Goal: Information Seeking & Learning: Learn about a topic

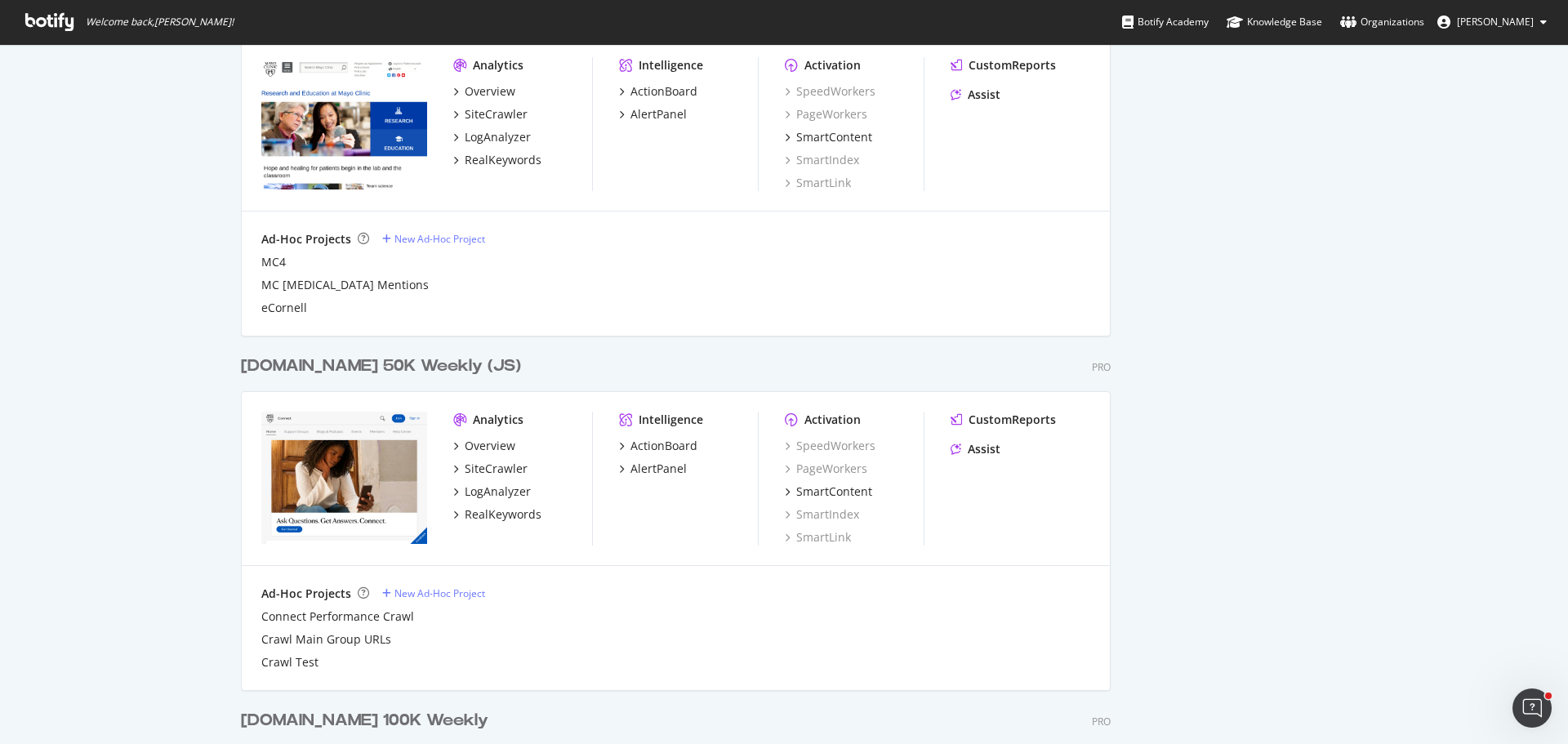
scroll to position [654, 0]
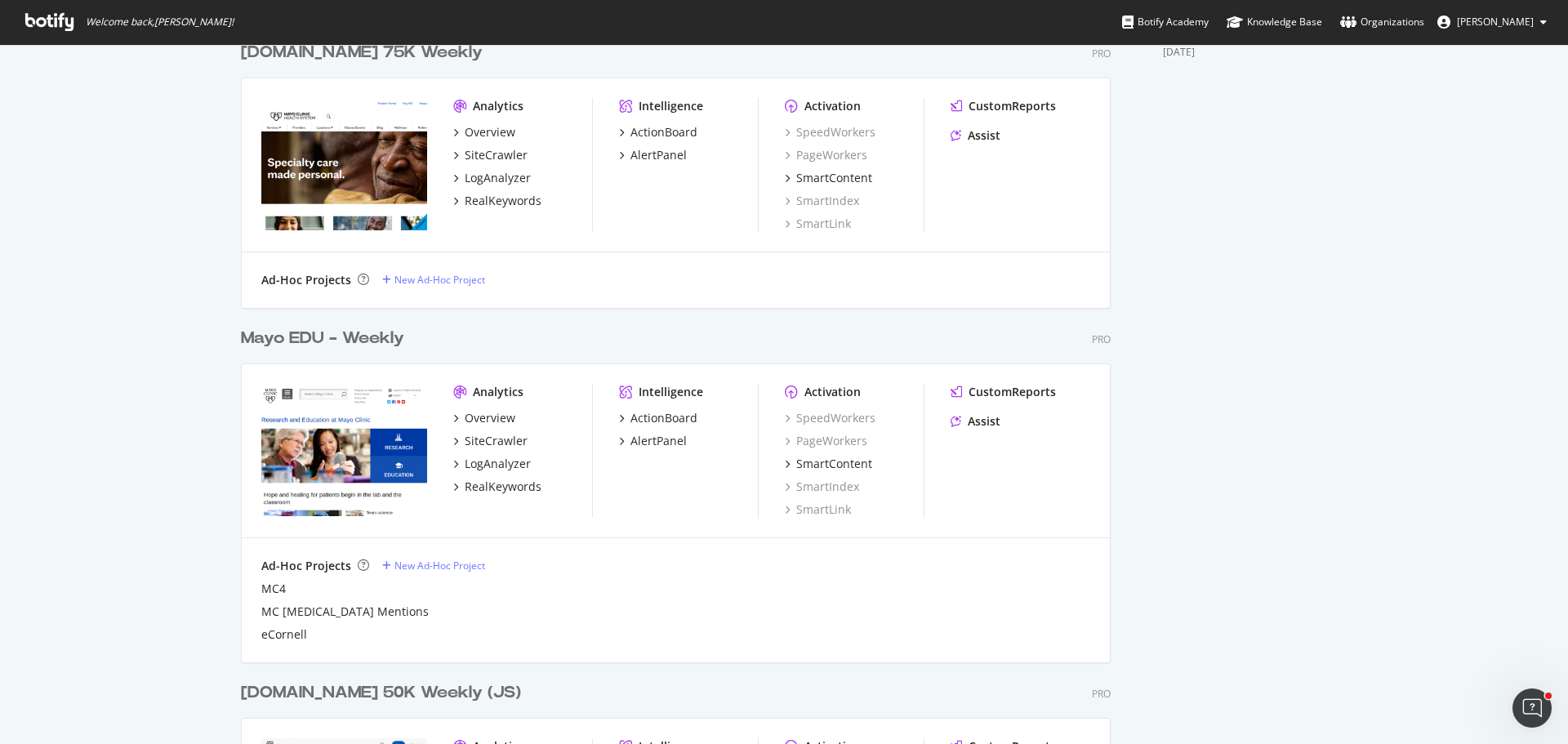
click at [333, 333] on div "Mayo EDU - Weekly" at bounding box center [323, 339] width 163 height 24
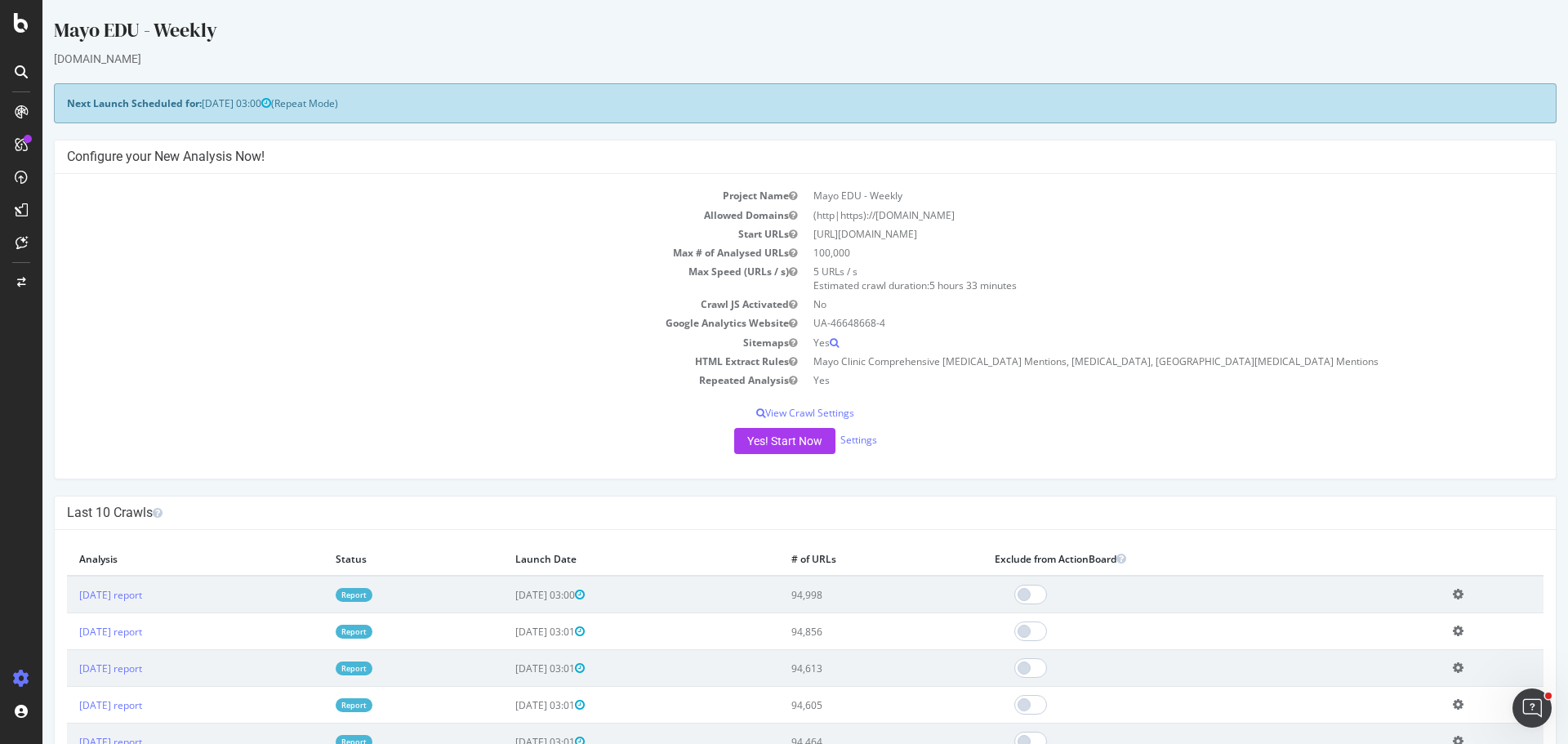
click at [372, 592] on link "Report" at bounding box center [354, 595] width 37 height 14
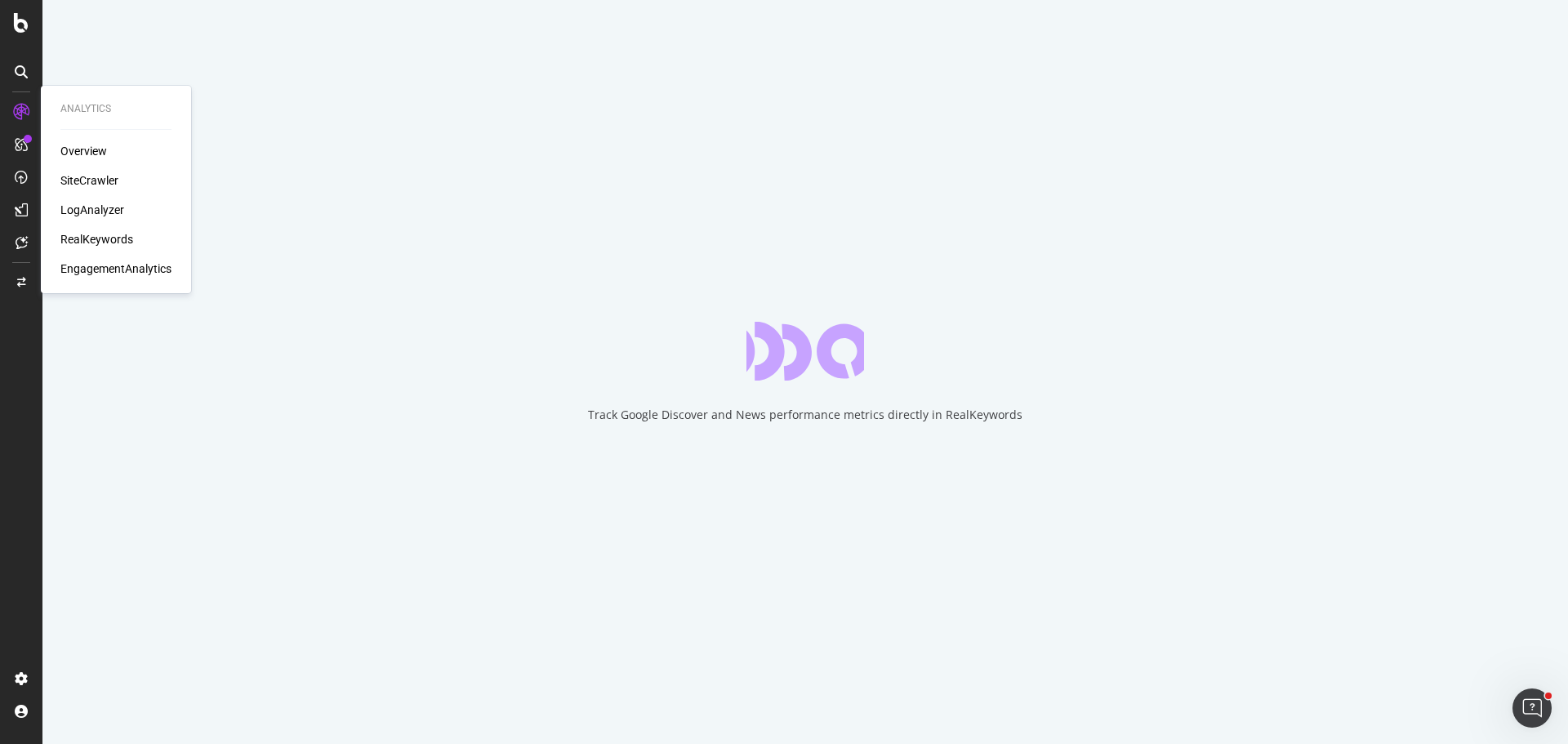
click at [106, 175] on div "SiteCrawler" at bounding box center [89, 180] width 58 height 16
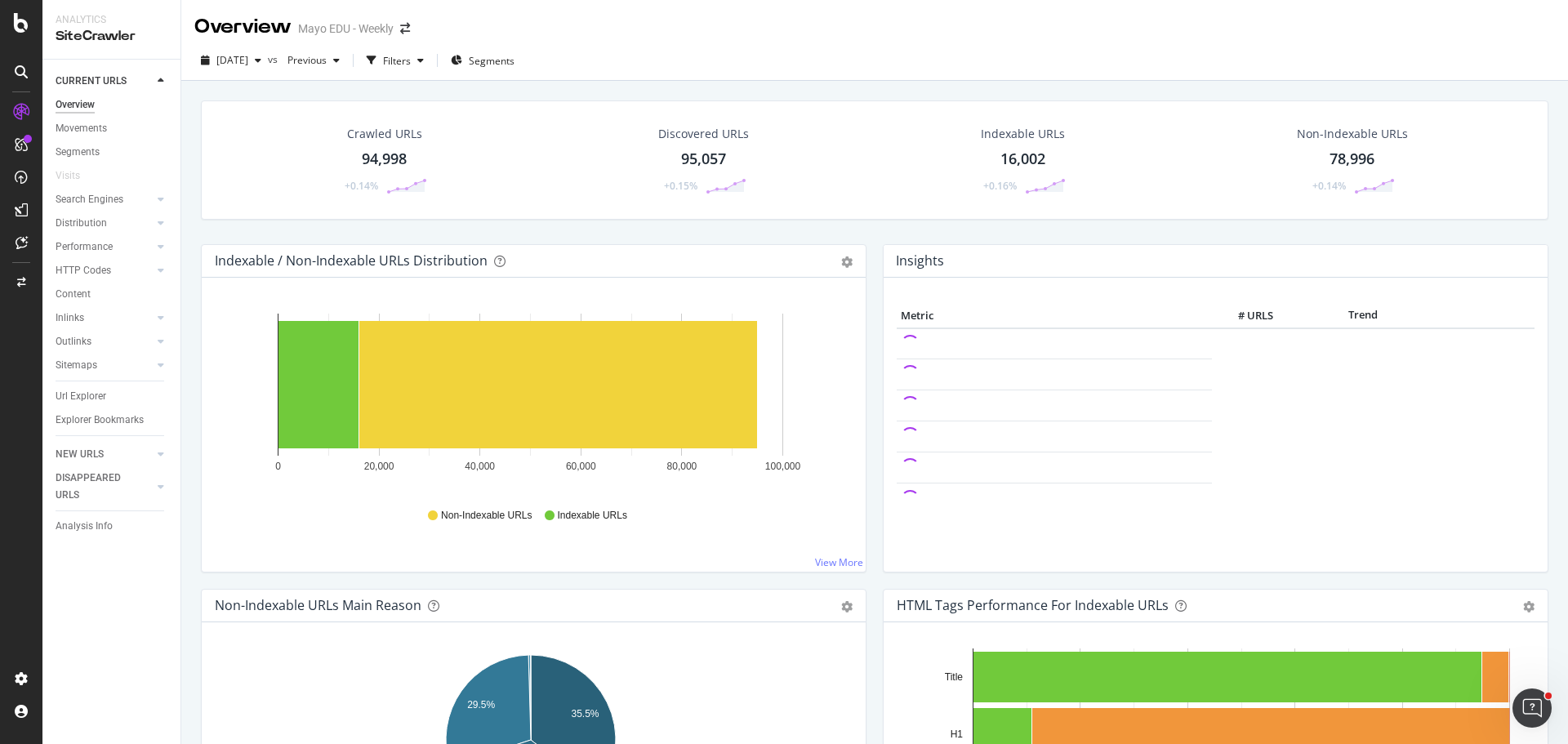
drag, startPoint x: 381, startPoint y: 169, endPoint x: 389, endPoint y: 156, distance: 15.3
click at [381, 169] on div "94,998" at bounding box center [384, 159] width 45 height 22
click at [389, 156] on div "Crawled URLs 94,998 +0.14% Discovered URLs 95,057 +0.15% Indexable URLs 16,002 …" at bounding box center [875, 452] width 1387 height 744
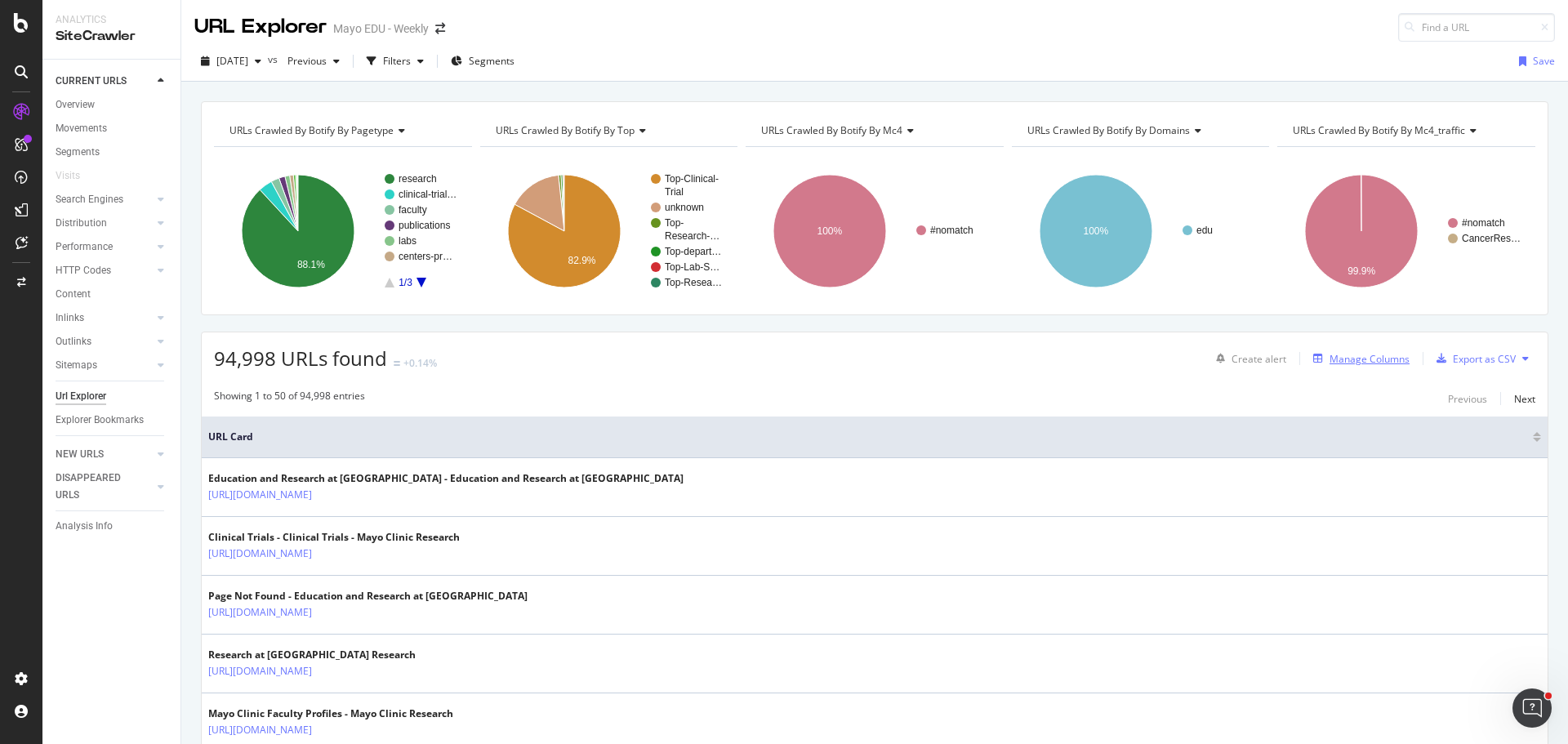
click at [1374, 360] on div "Manage Columns" at bounding box center [1369, 359] width 80 height 14
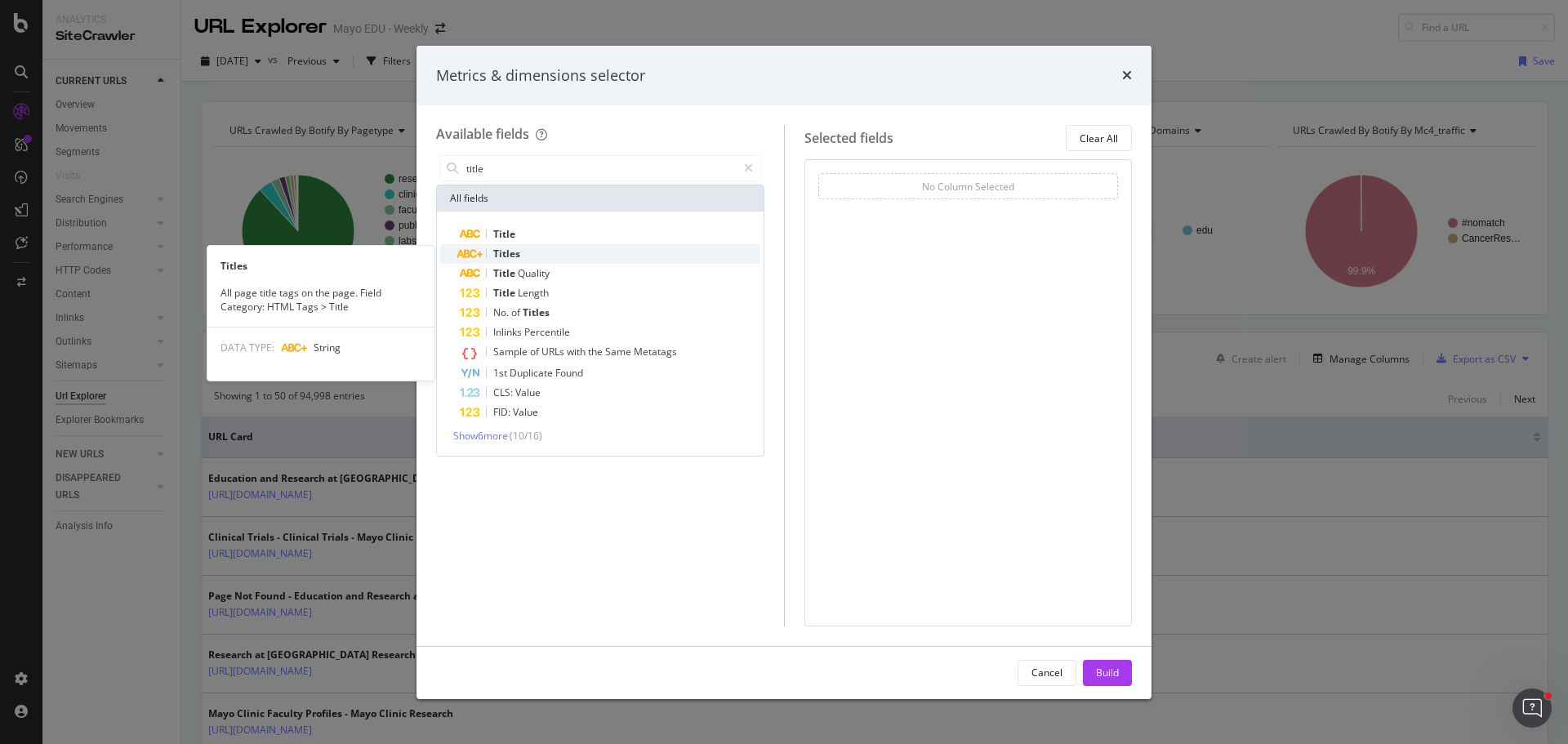
type input "title"
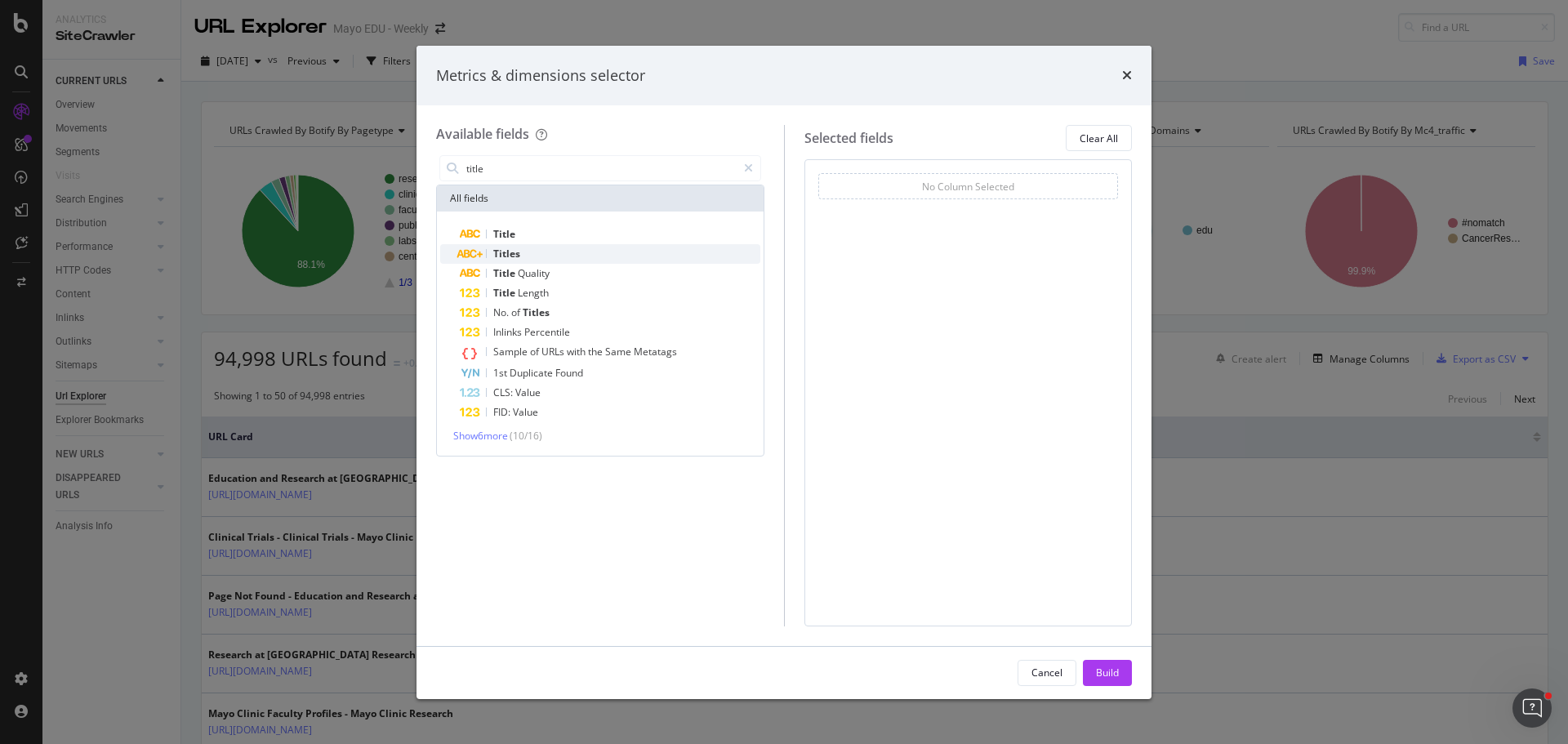
click at [506, 251] on span "Titles" at bounding box center [507, 254] width 27 height 14
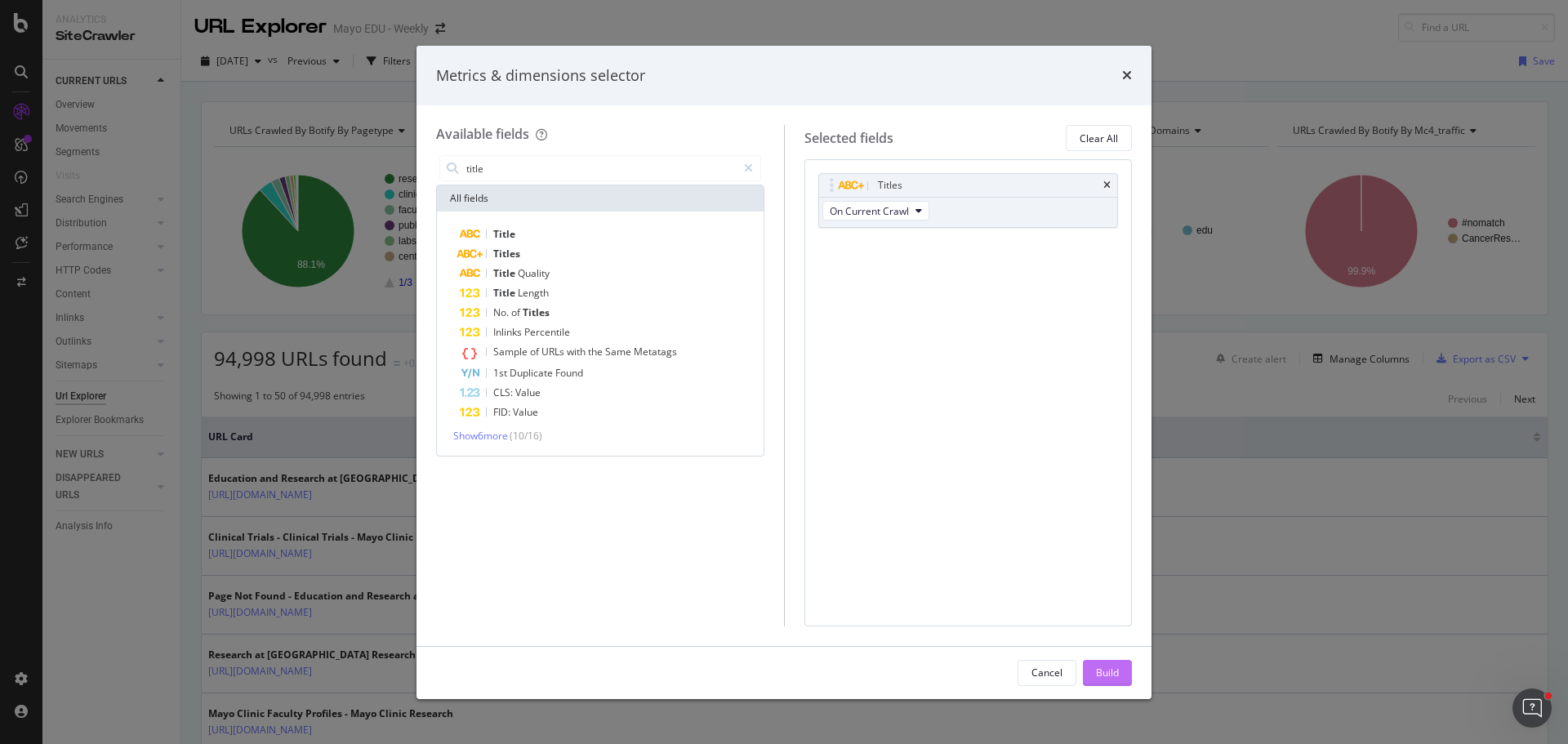
click at [1105, 673] on div "Build" at bounding box center [1107, 673] width 23 height 14
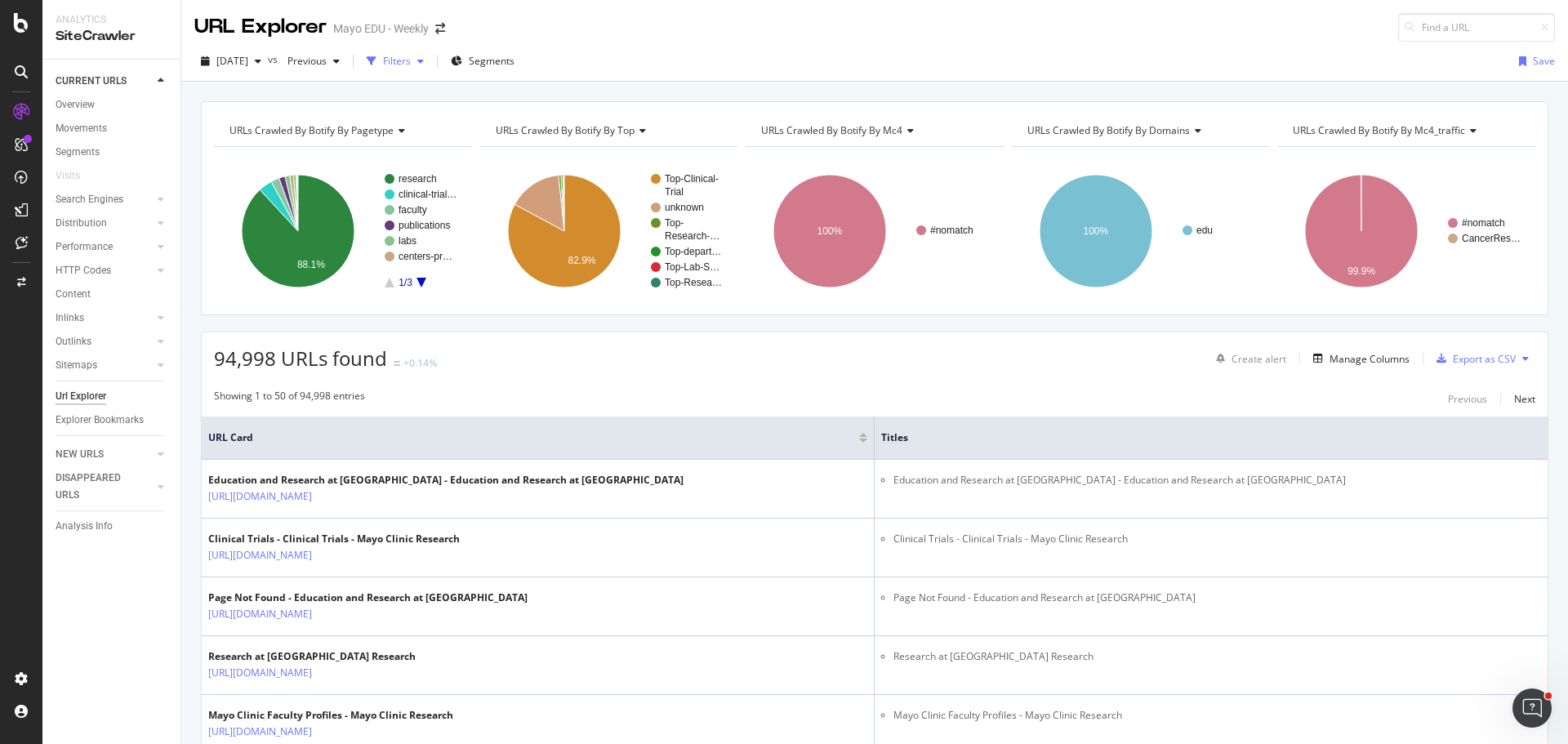
click at [411, 55] on div "Filters" at bounding box center [397, 61] width 28 height 14
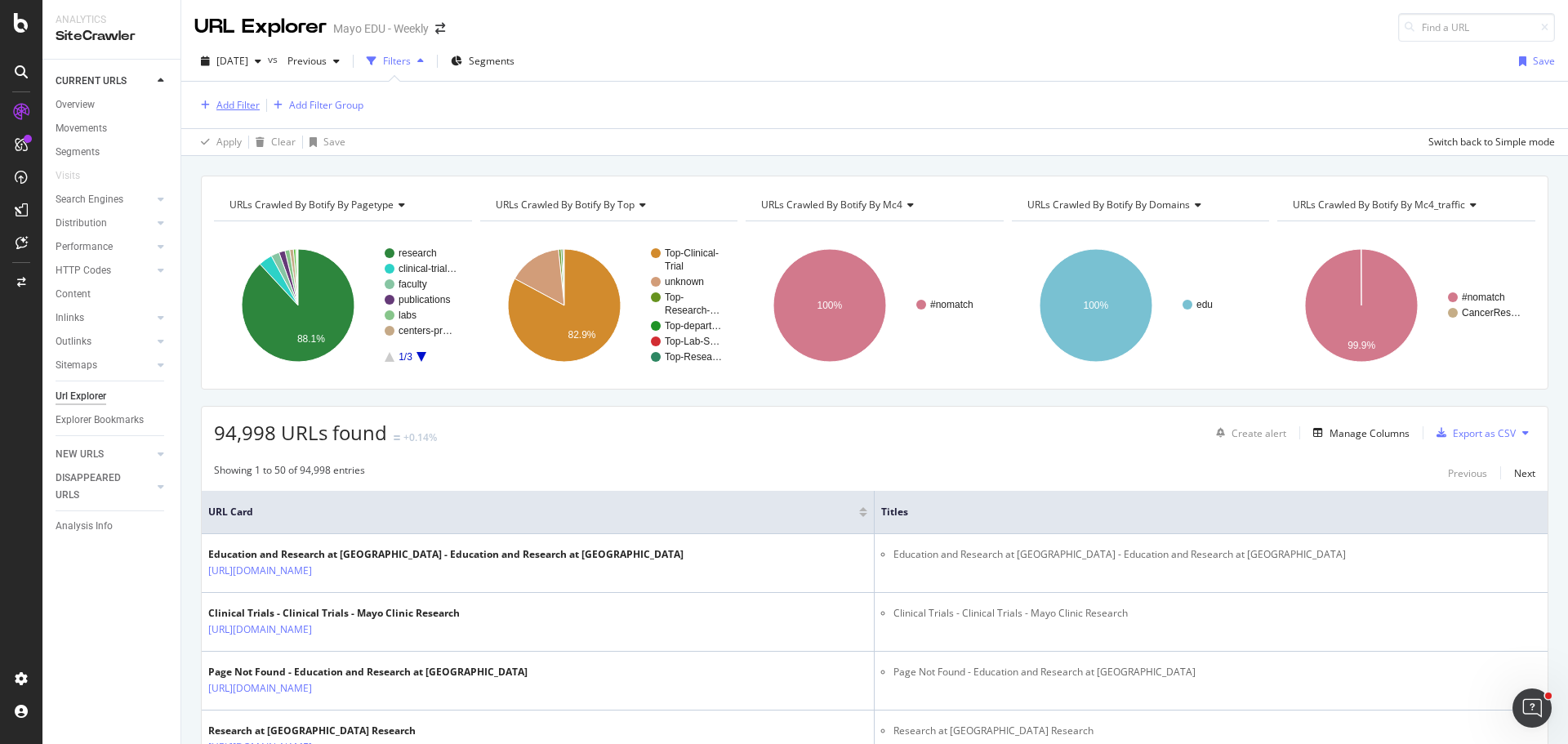
click at [256, 100] on div "Add Filter" at bounding box center [238, 105] width 43 height 14
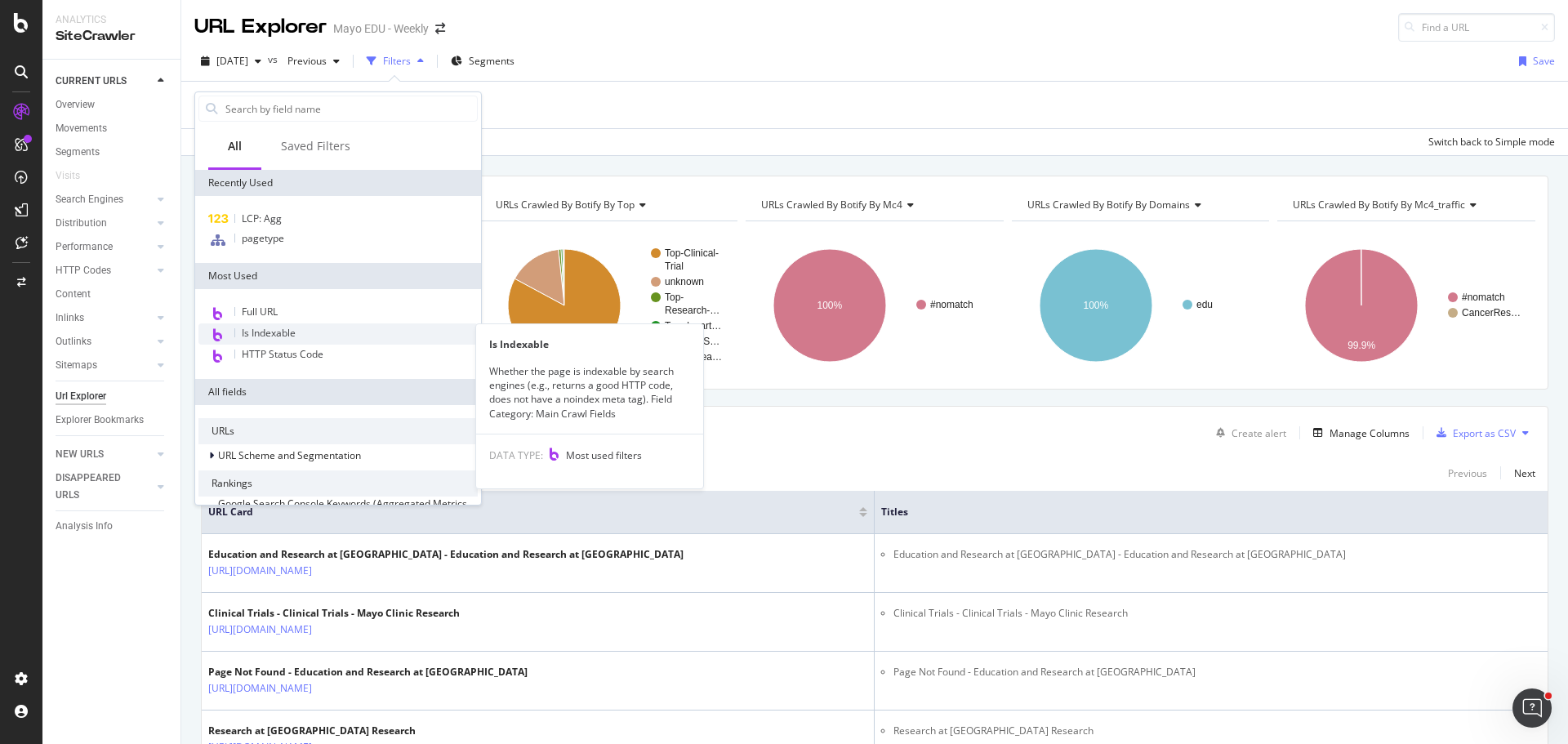
click at [265, 340] on div "Is Indexable" at bounding box center [338, 334] width 280 height 22
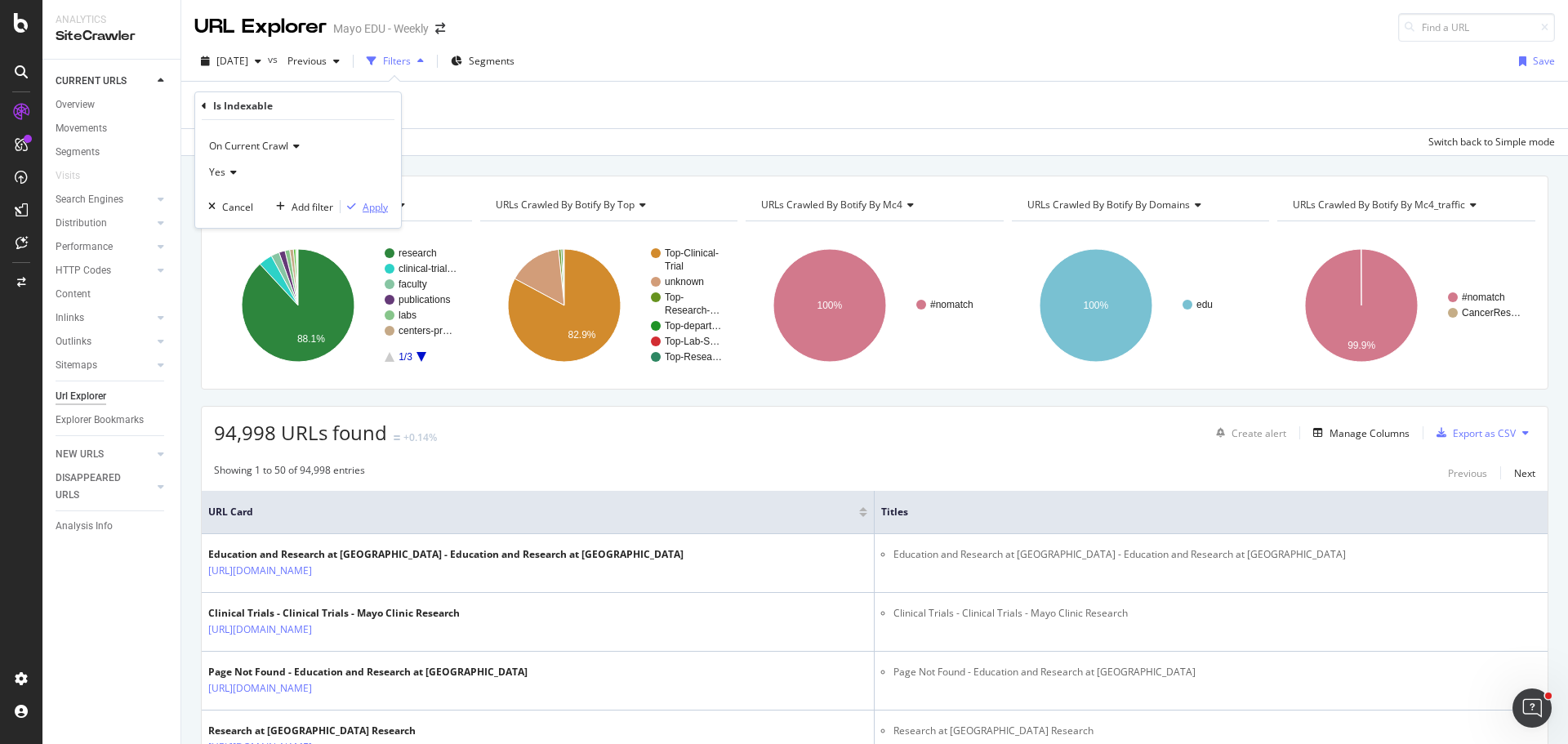
click at [383, 206] on div "Apply" at bounding box center [375, 207] width 25 height 14
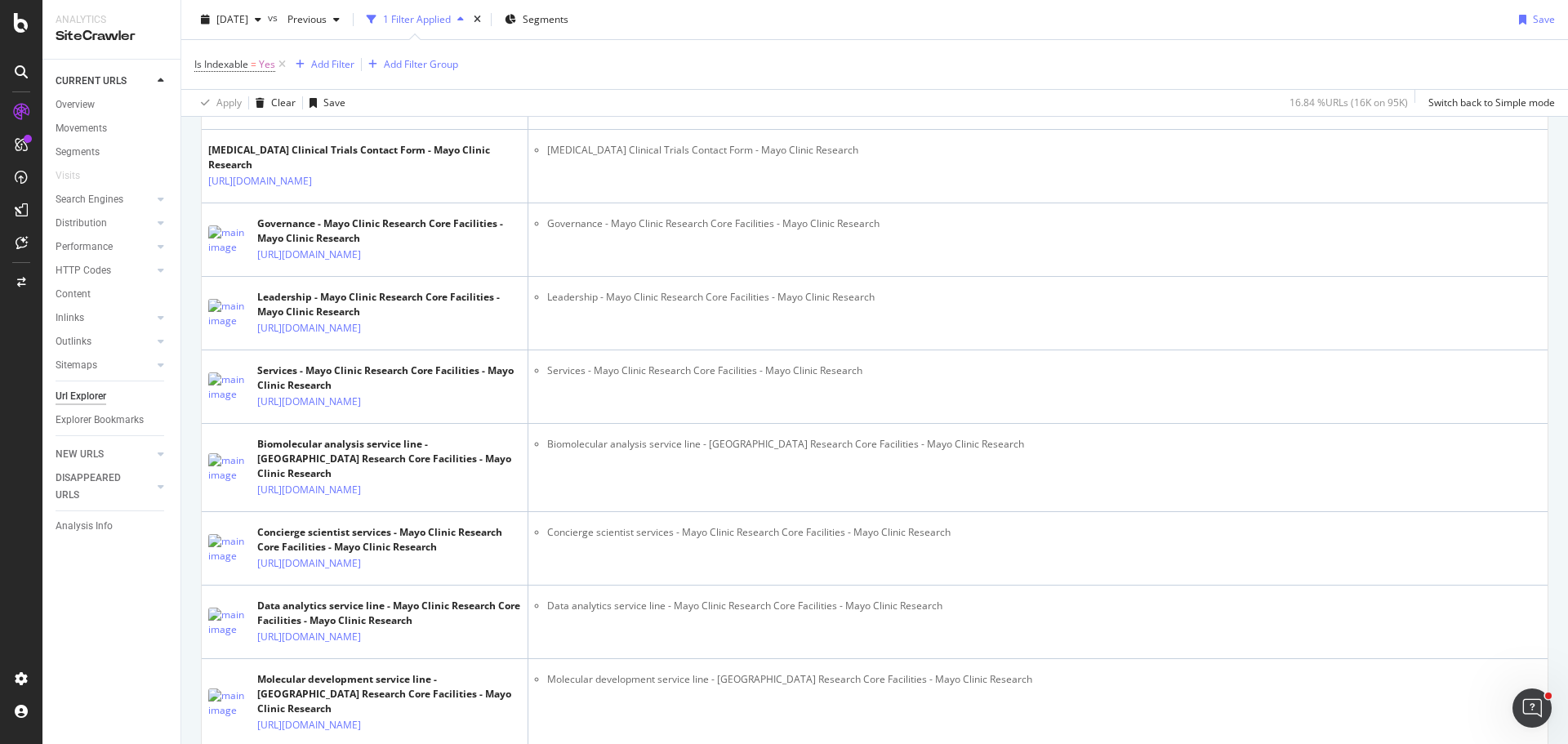
scroll to position [2450, 0]
